Goal: Check status: Check status

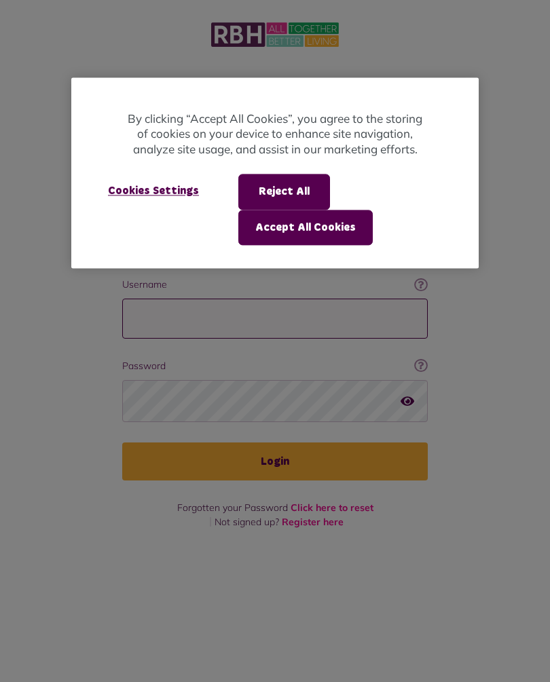
type input "**********"
click at [275, 443] on button "Login" at bounding box center [275, 462] width 306 height 38
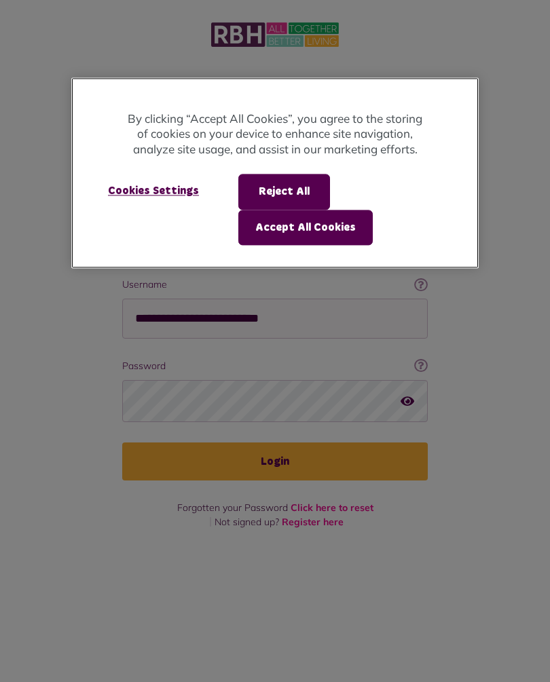
click at [328, 232] on button "Accept All Cookies" at bounding box center [305, 227] width 134 height 35
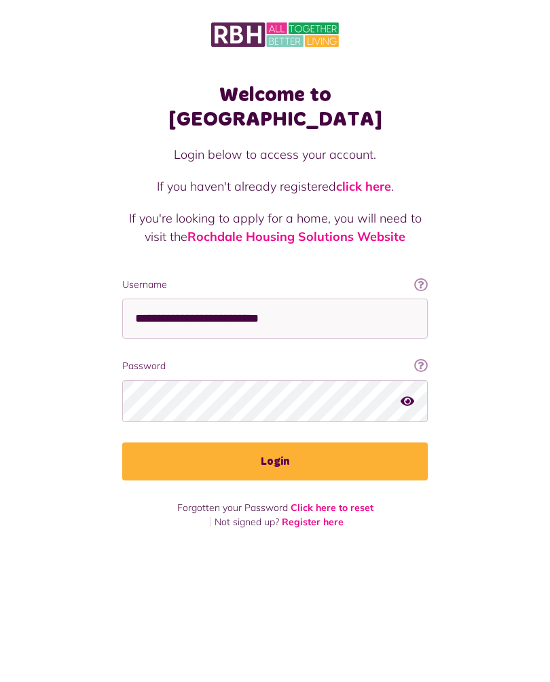
click at [335, 259] on p at bounding box center [275, 268] width 306 height 18
click at [284, 443] on button "Login" at bounding box center [275, 462] width 306 height 38
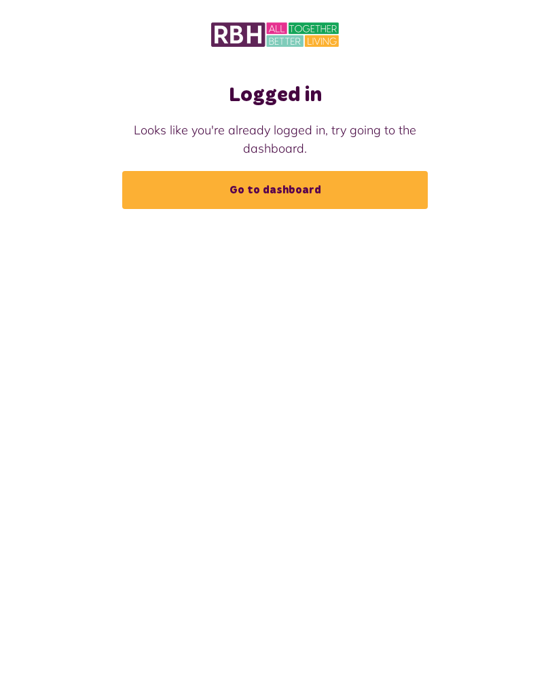
click at [330, 190] on link "Go to dashboard" at bounding box center [275, 190] width 306 height 38
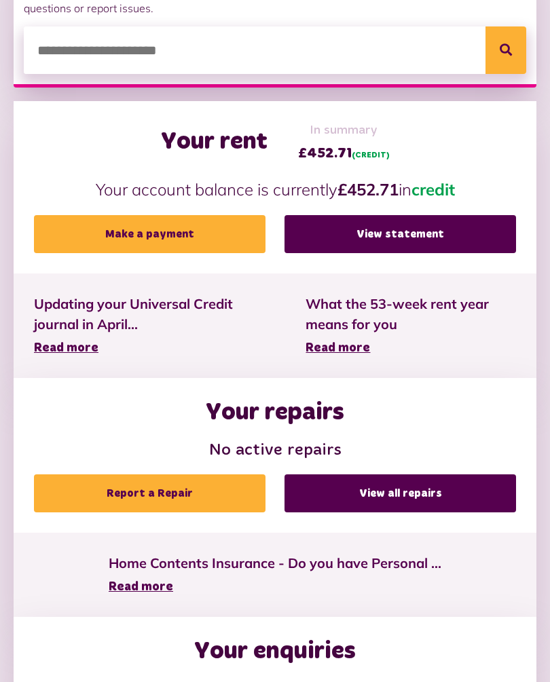
scroll to position [377, 0]
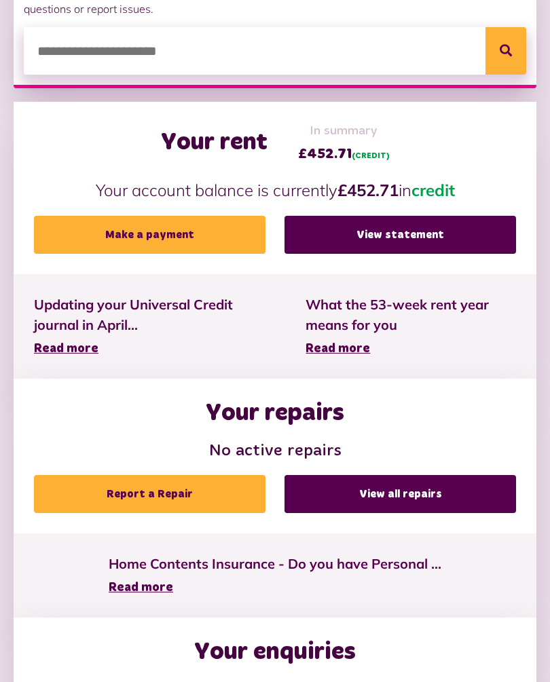
click at [416, 237] on link "View statement" at bounding box center [401, 235] width 232 height 38
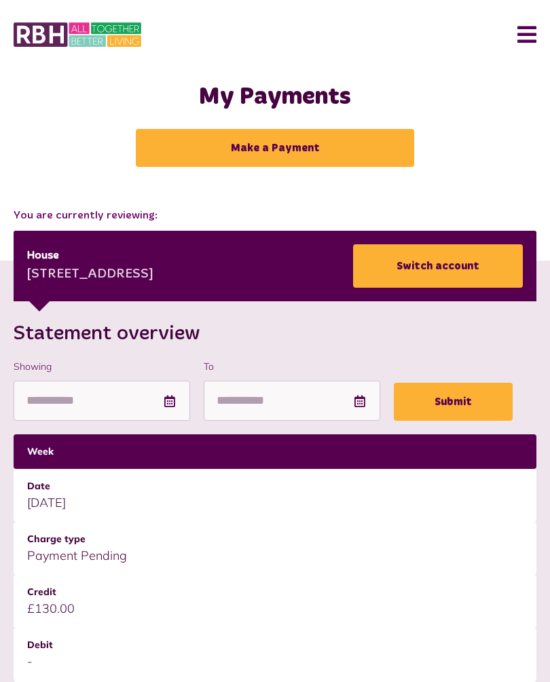
click at [531, 31] on button "Menu" at bounding box center [521, 35] width 29 height 42
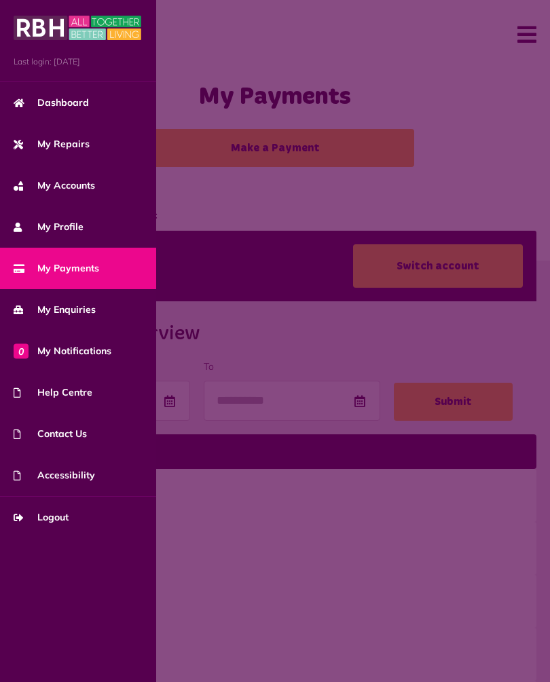
click at [69, 141] on span "My Repairs" at bounding box center [52, 144] width 76 height 14
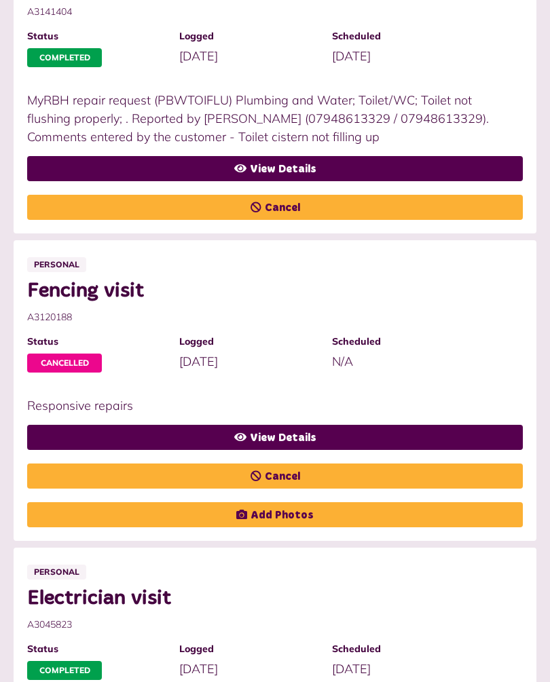
scroll to position [509, 0]
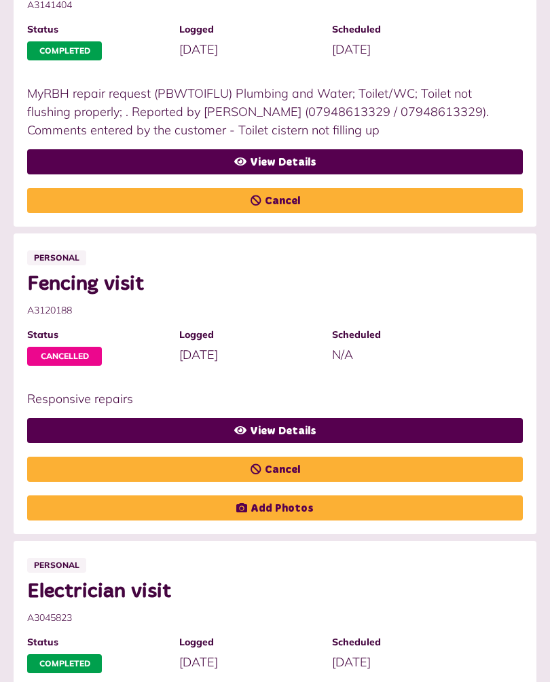
click at [335, 433] on link "View Details" at bounding box center [275, 431] width 496 height 25
click at [323, 419] on link "View Details" at bounding box center [275, 431] width 496 height 25
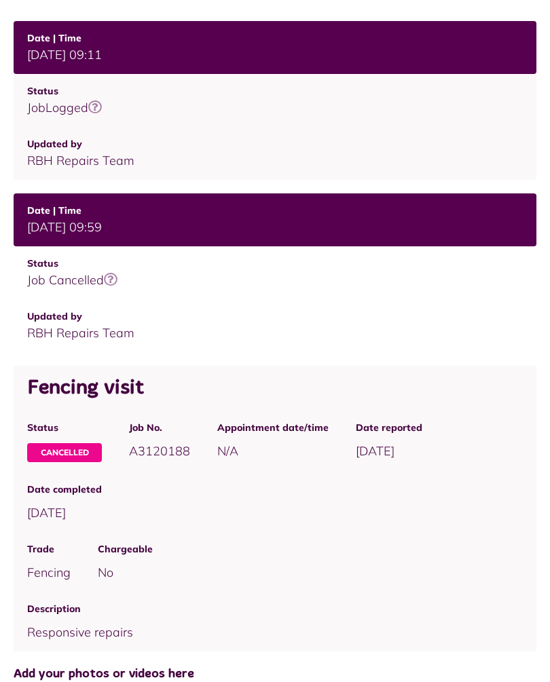
scroll to position [406, 0]
